Goal: Task Accomplishment & Management: Use online tool/utility

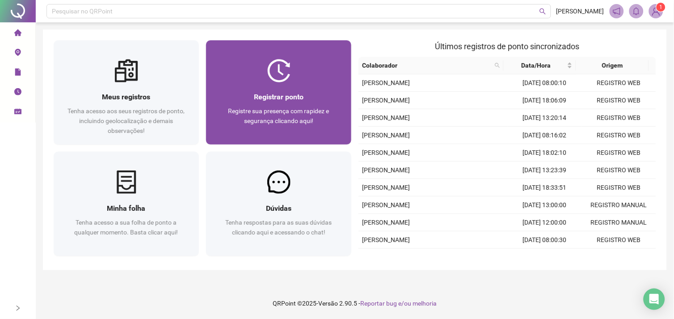
click at [272, 99] on span "Registrar ponto" at bounding box center [279, 96] width 50 height 8
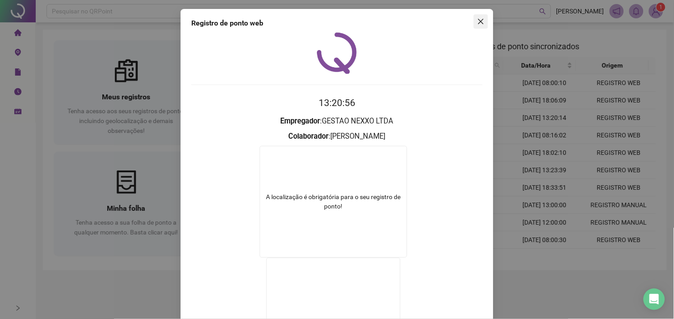
click at [480, 25] on button "Close" at bounding box center [481, 21] width 14 height 14
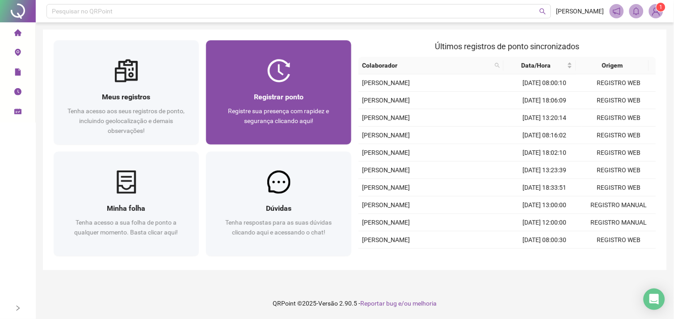
click at [322, 119] on div "Registre sua presença com rapidez e segurança clicando aqui!" at bounding box center [279, 120] width 124 height 29
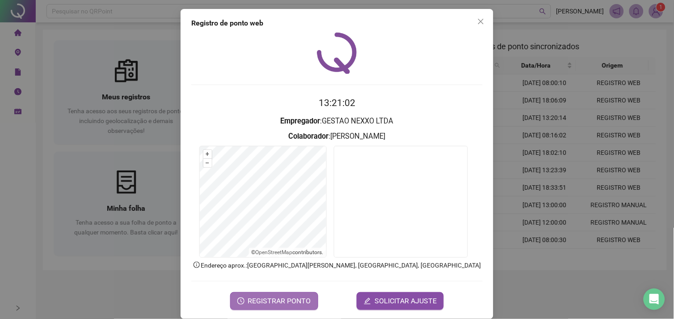
click at [299, 295] on span "REGISTRAR PONTO" at bounding box center [279, 300] width 63 height 11
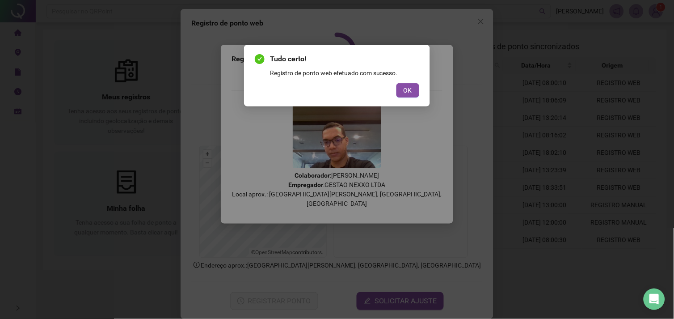
click at [405, 82] on div "Tudo certo! Registro de ponto web efetuado com sucesso. OK" at bounding box center [337, 76] width 164 height 44
click at [412, 93] on span "OK" at bounding box center [407, 90] width 8 height 10
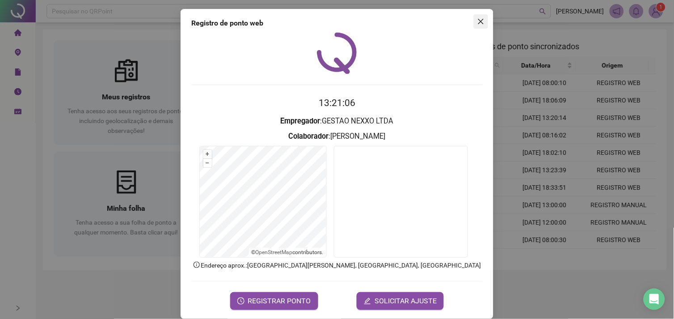
click at [474, 25] on button "Close" at bounding box center [481, 21] width 14 height 14
